Goal: Task Accomplishment & Management: Understand process/instructions

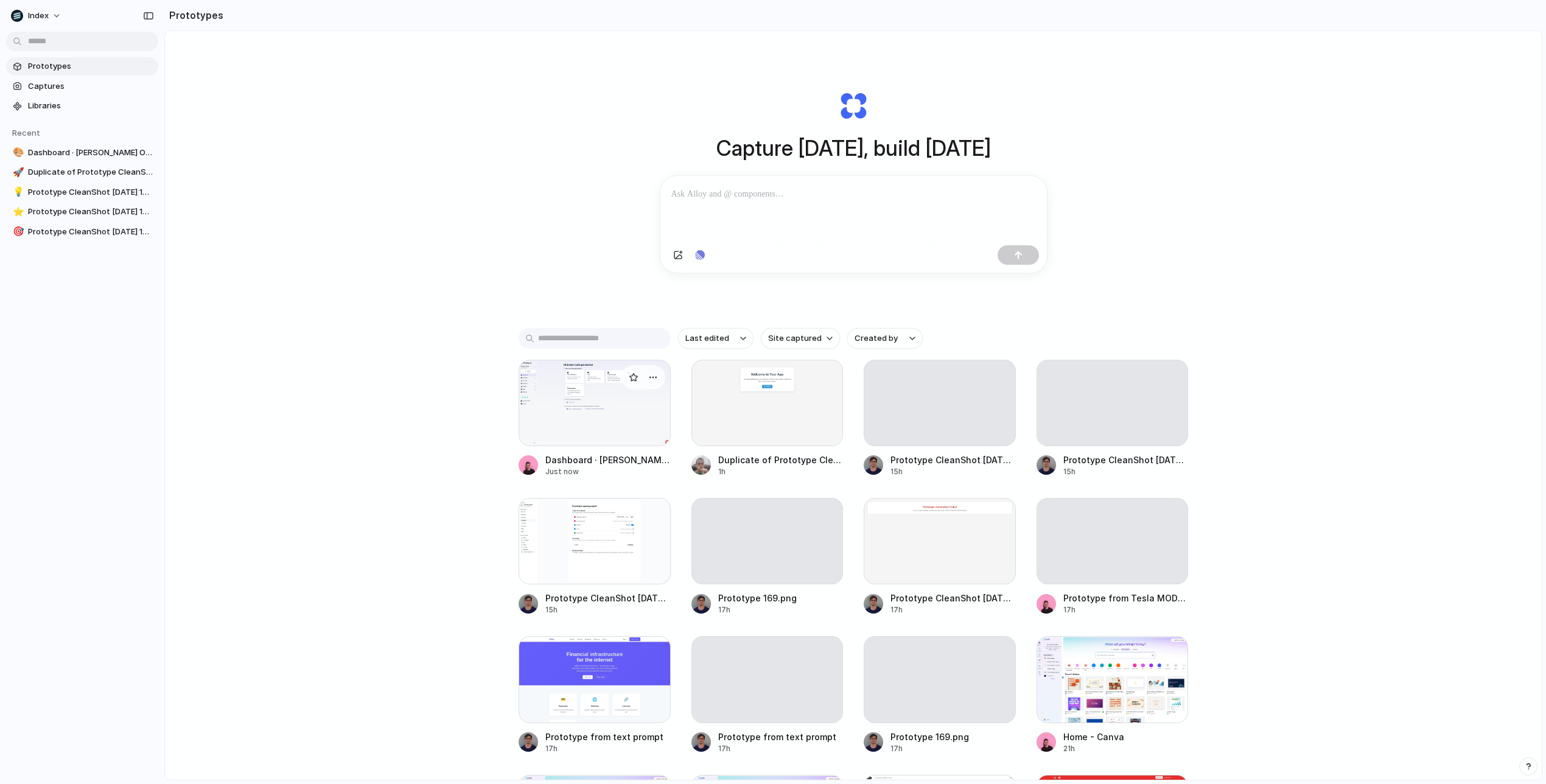
click at [598, 432] on div at bounding box center [595, 403] width 152 height 86
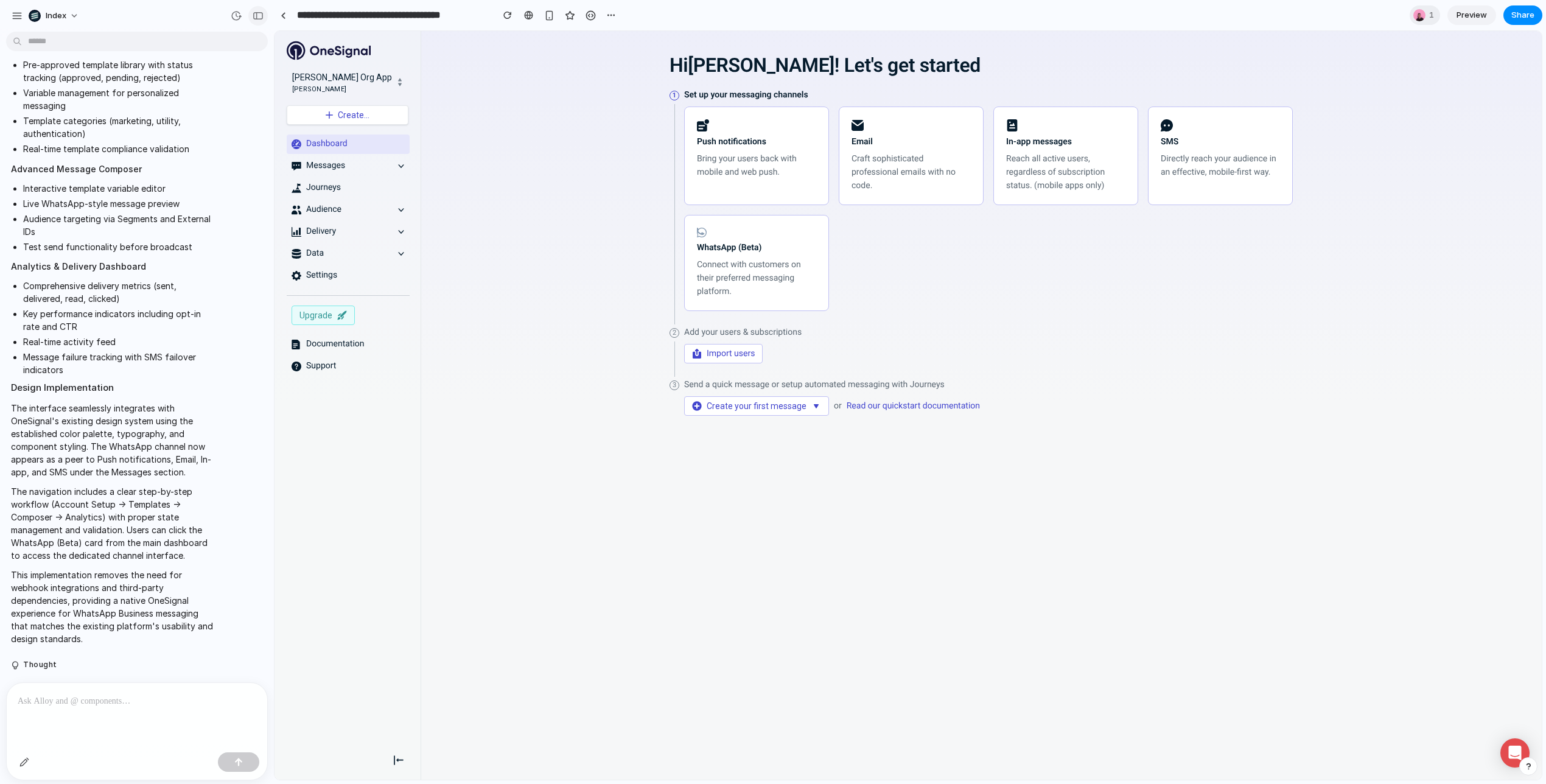
click at [257, 13] on div "button" at bounding box center [258, 15] width 11 height 9
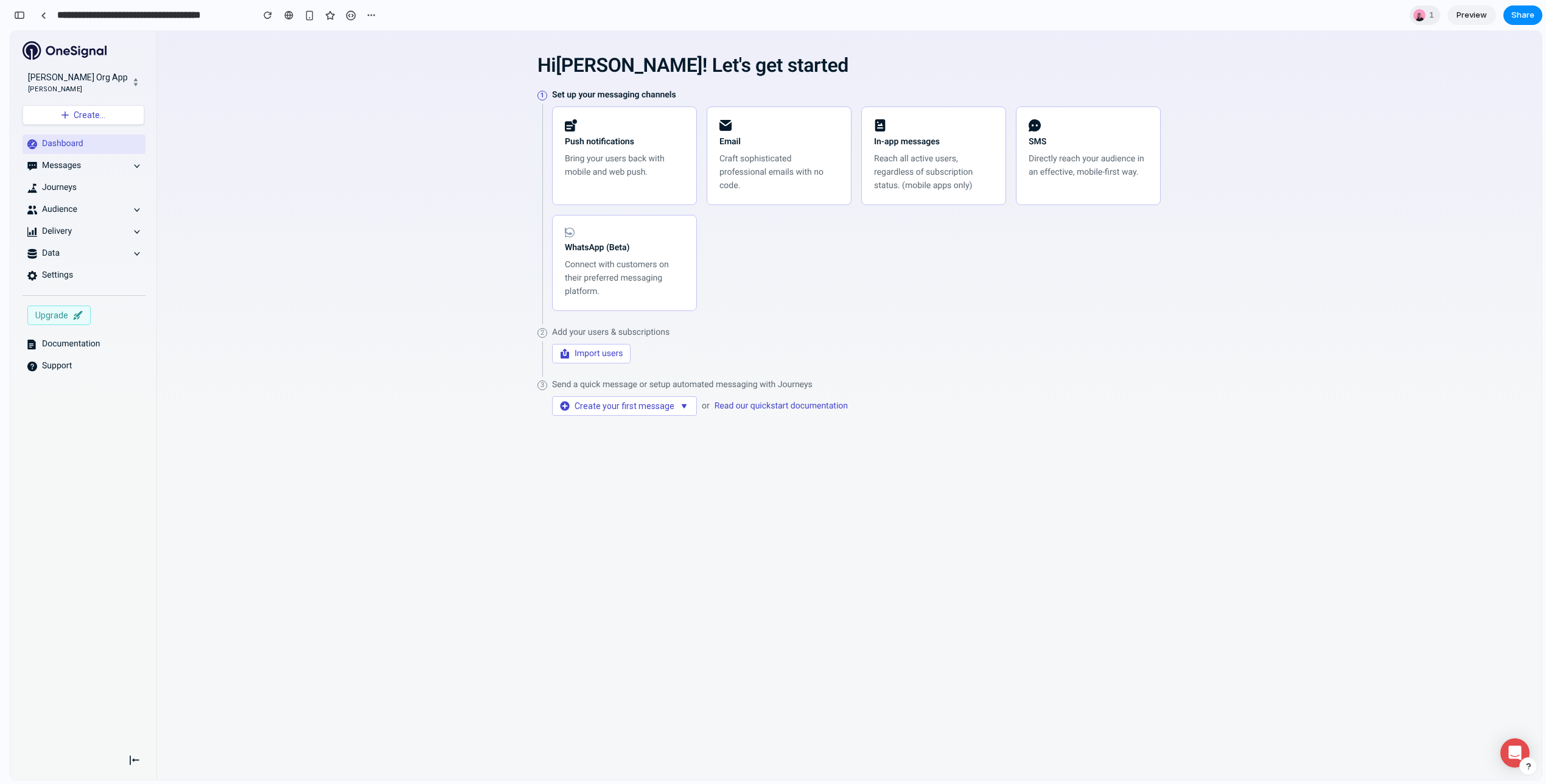
scroll to position [2935, 0]
click at [27, 13] on button "button" at bounding box center [19, 15] width 19 height 19
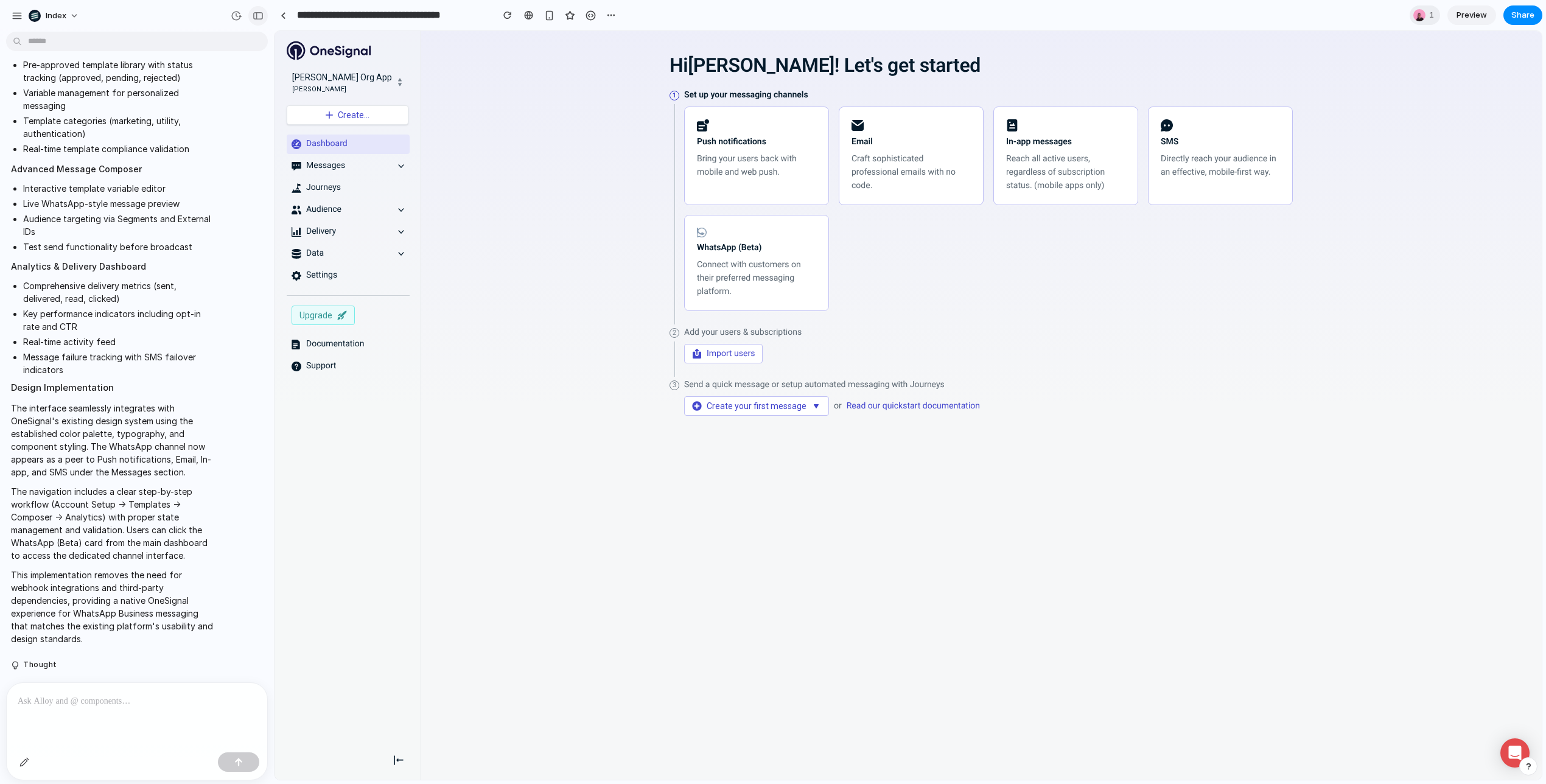
click at [257, 15] on div "button" at bounding box center [258, 15] width 11 height 9
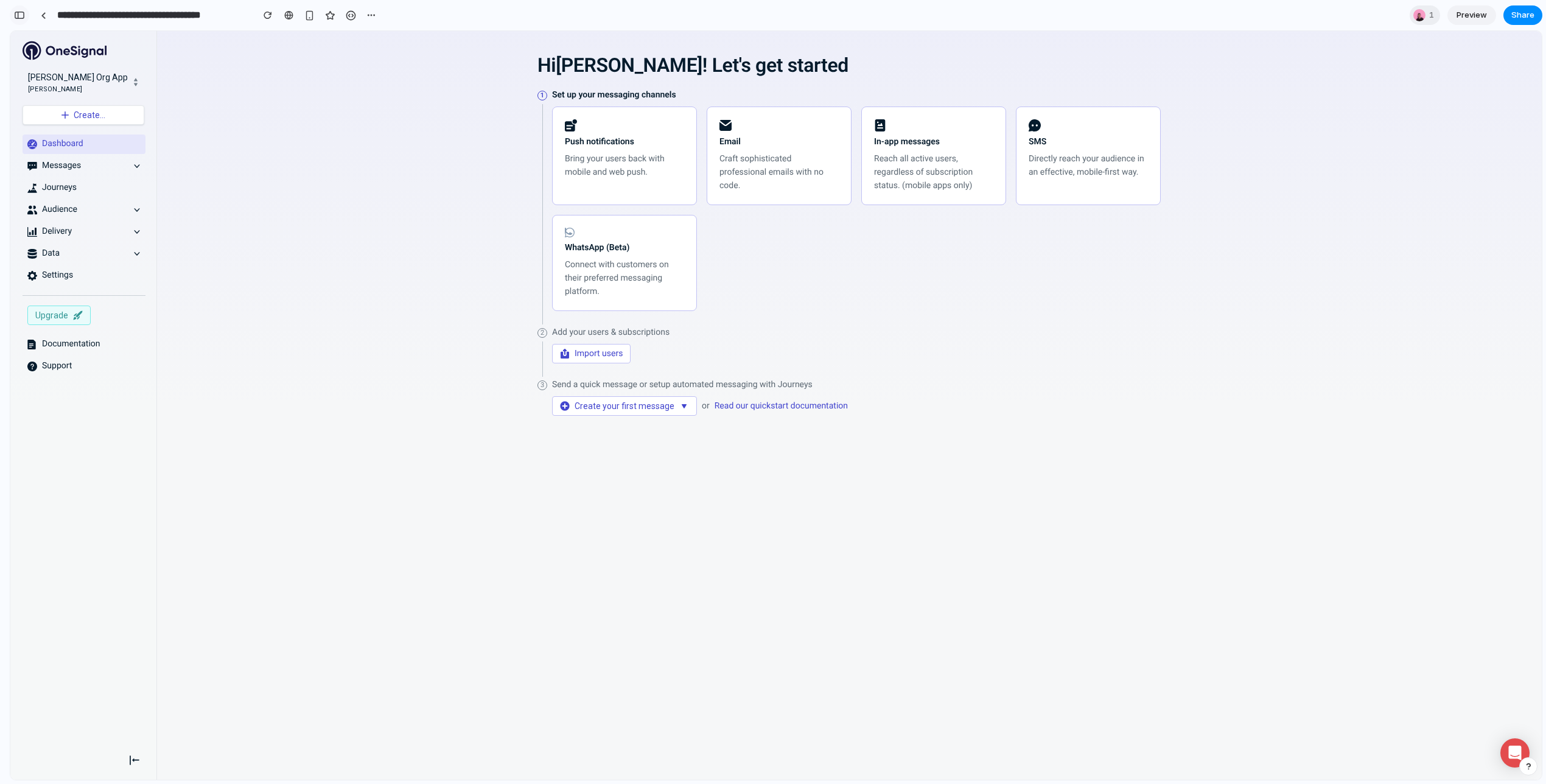
click at [15, 13] on div "button" at bounding box center [19, 14] width 11 height 9
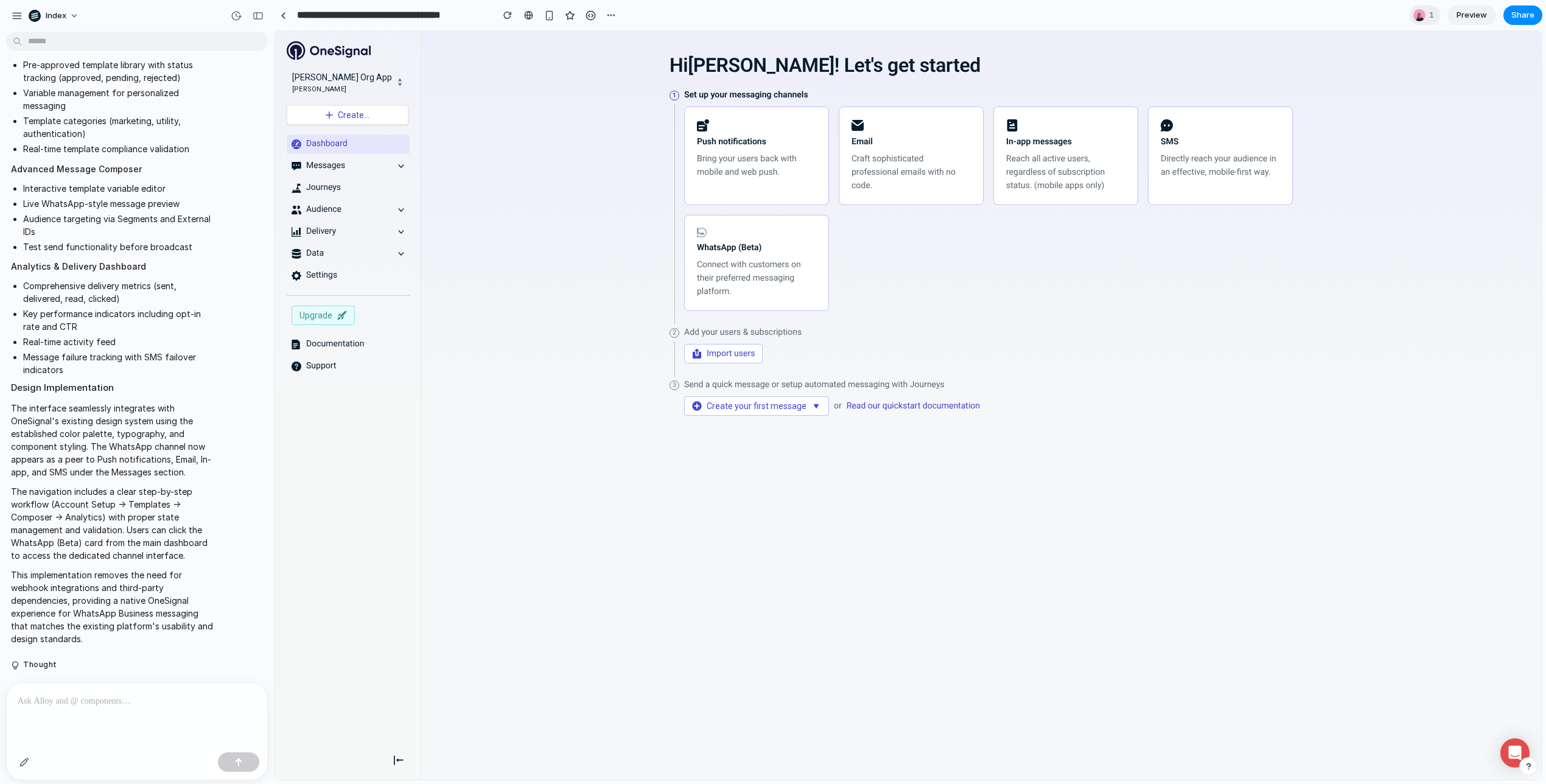
scroll to position [1581, 0]
click at [254, 14] on div "button" at bounding box center [258, 15] width 11 height 9
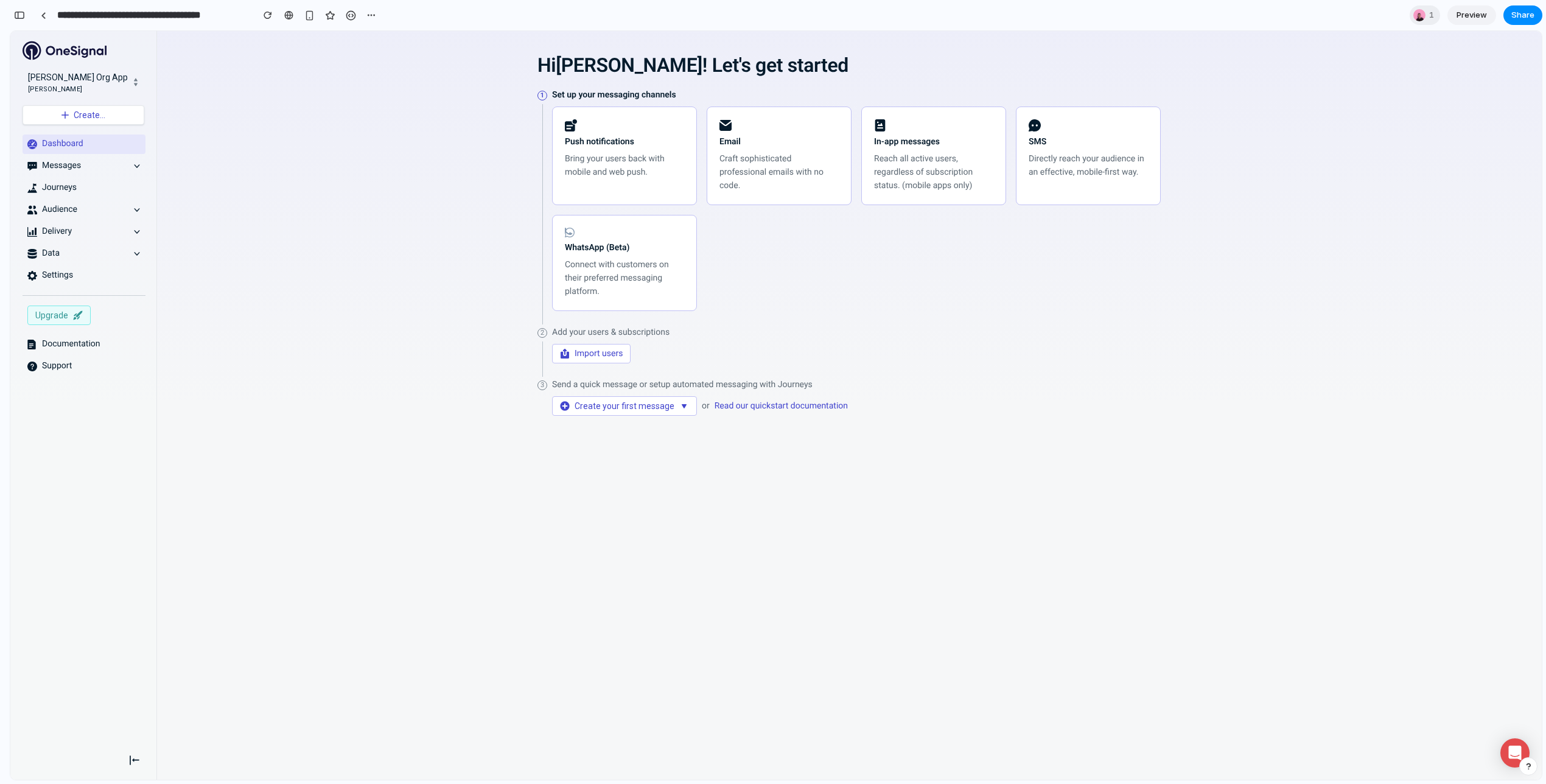
scroll to position [2935, 0]
click at [21, 15] on div "button" at bounding box center [19, 14] width 11 height 9
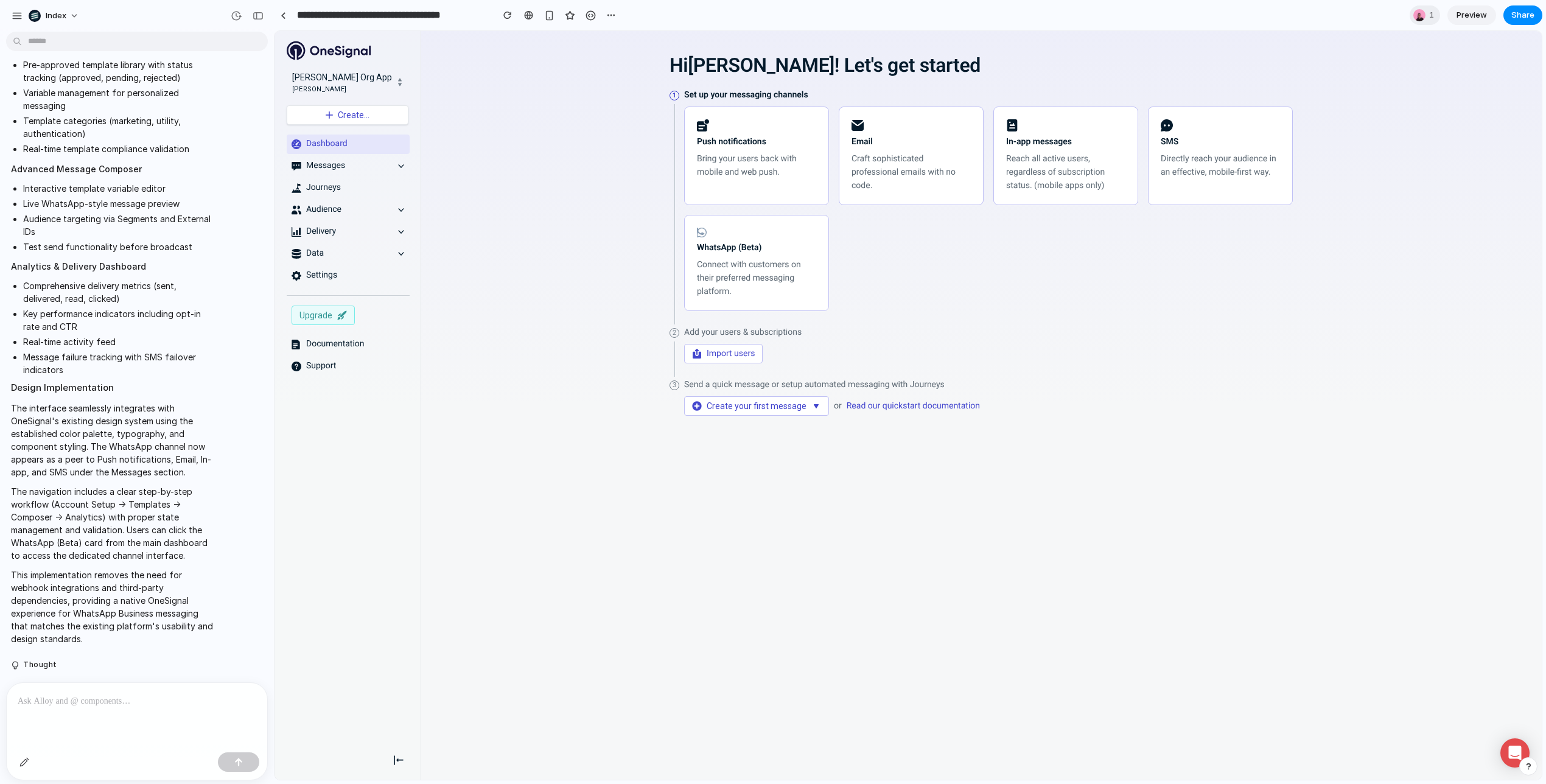
scroll to position [1581, 0]
click at [253, 12] on div "button" at bounding box center [258, 15] width 11 height 9
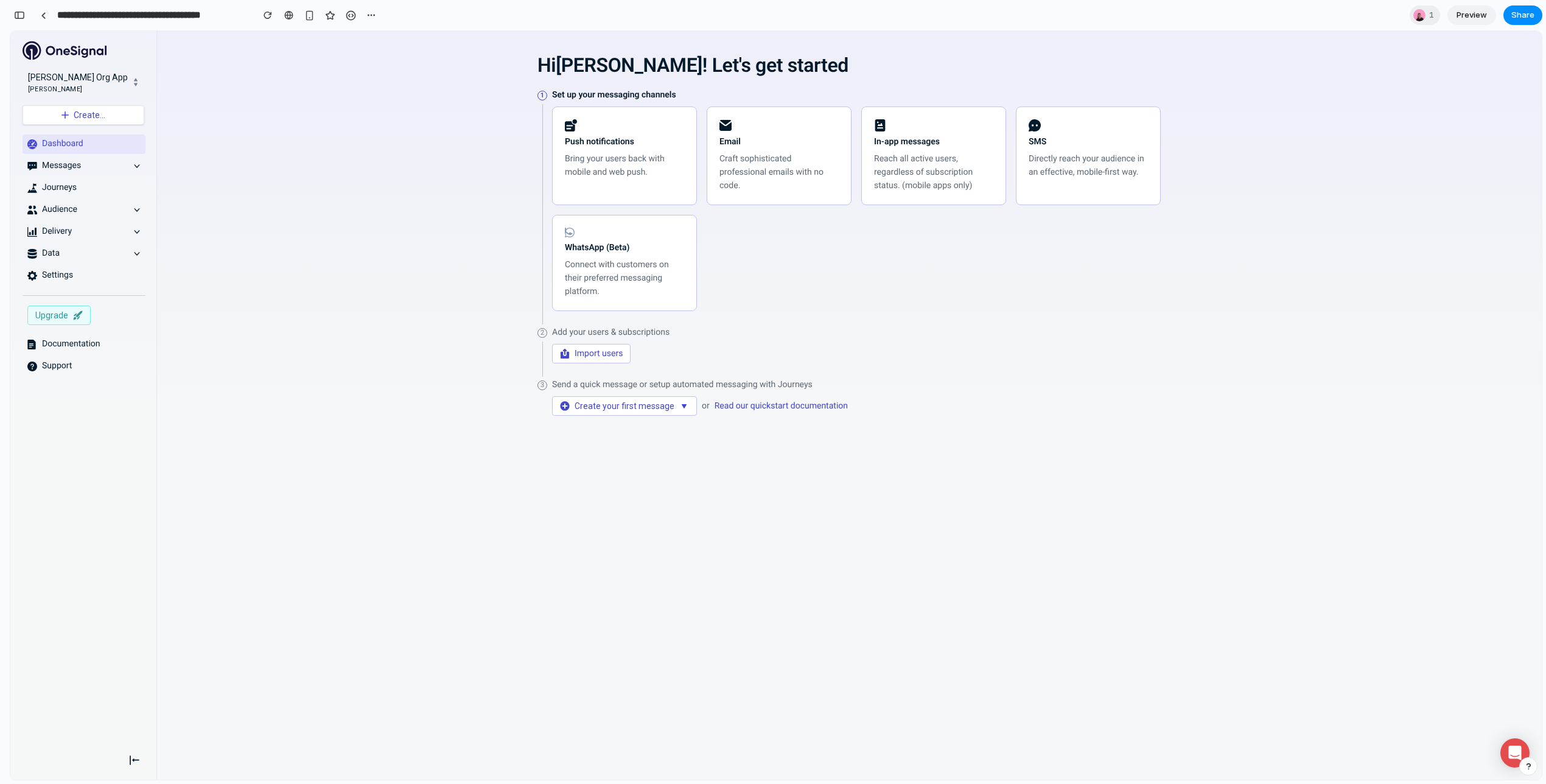
scroll to position [2935, 0]
click at [26, 12] on button "button" at bounding box center [19, 15] width 19 height 19
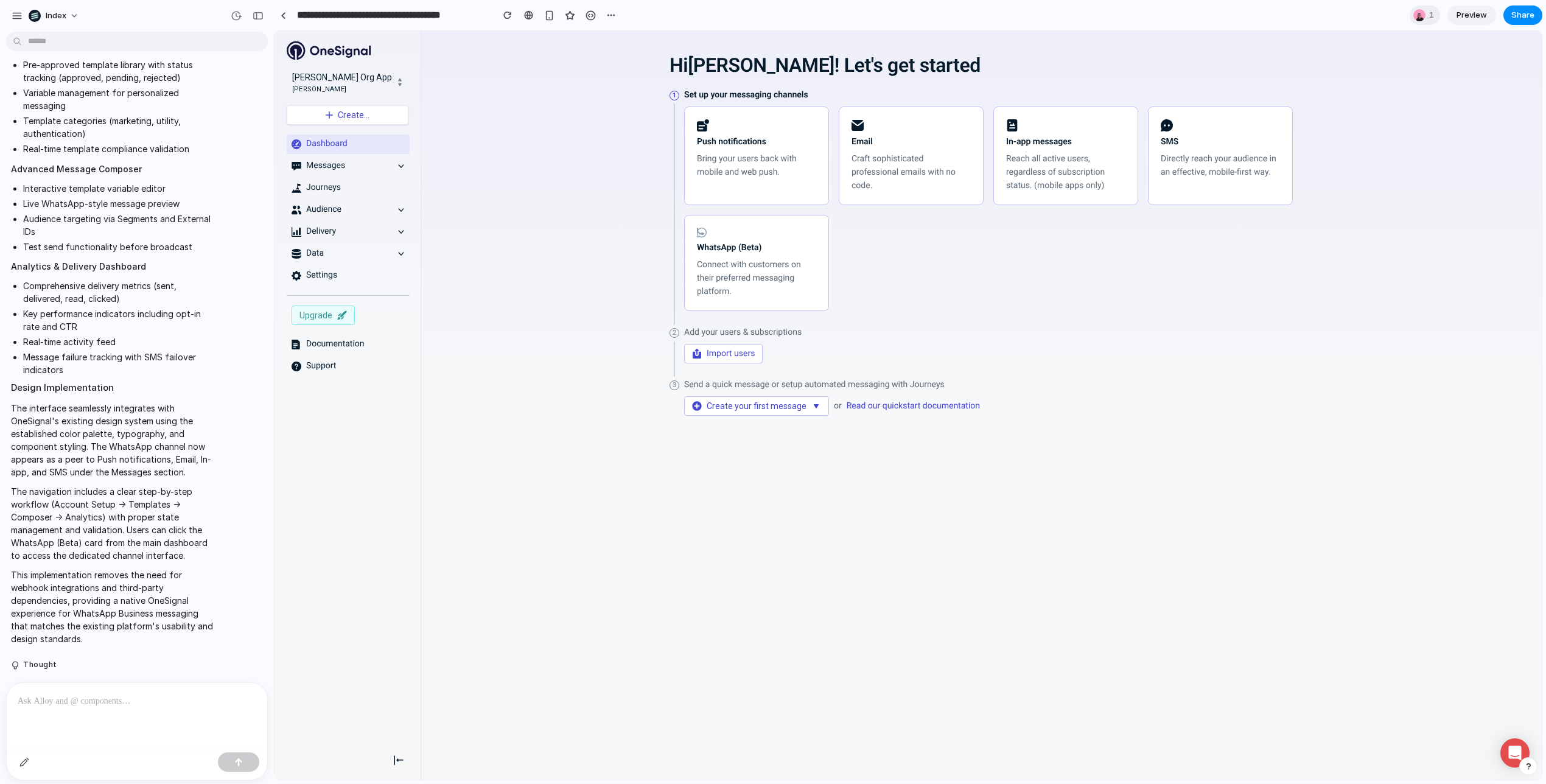
click at [480, 404] on div "Hi [PERSON_NAME] ! Let's get started 1 Set up your messaging channels Push noti…" at bounding box center [980, 243] width 1096 height 405
click at [1455, 361] on div "Hi [PERSON_NAME] ! Let's get started 1 Set up your messaging channels Push noti…" at bounding box center [980, 243] width 1096 height 405
